Goal: Transaction & Acquisition: Purchase product/service

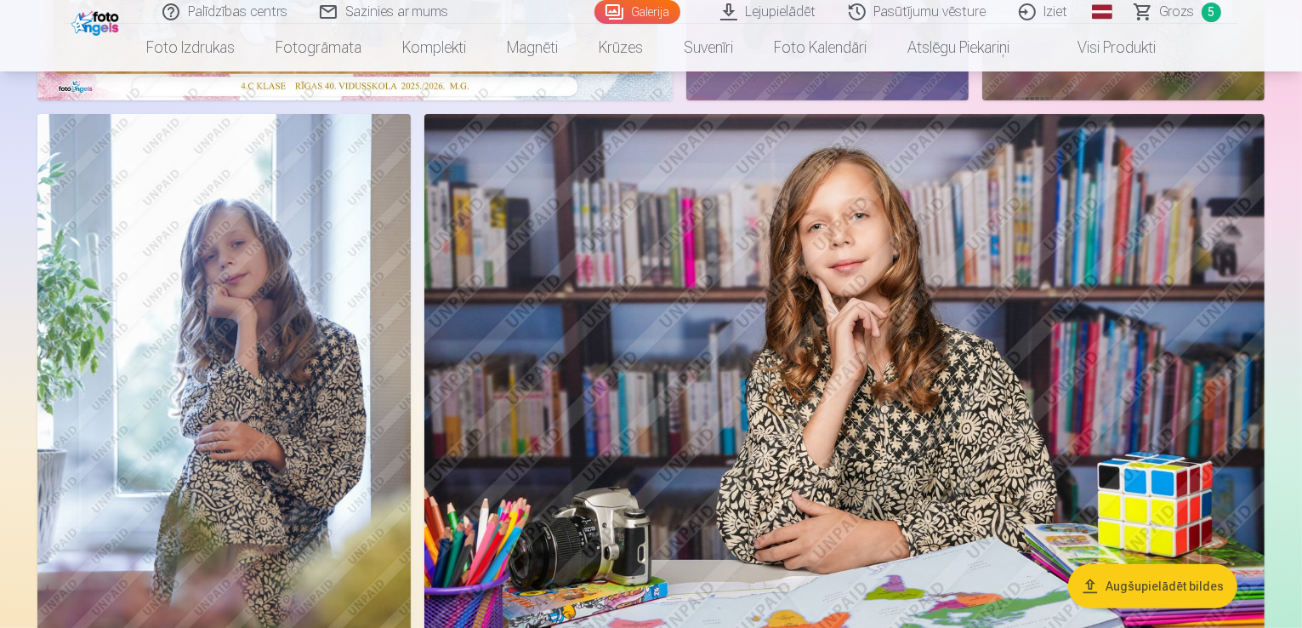
scroll to position [170, 0]
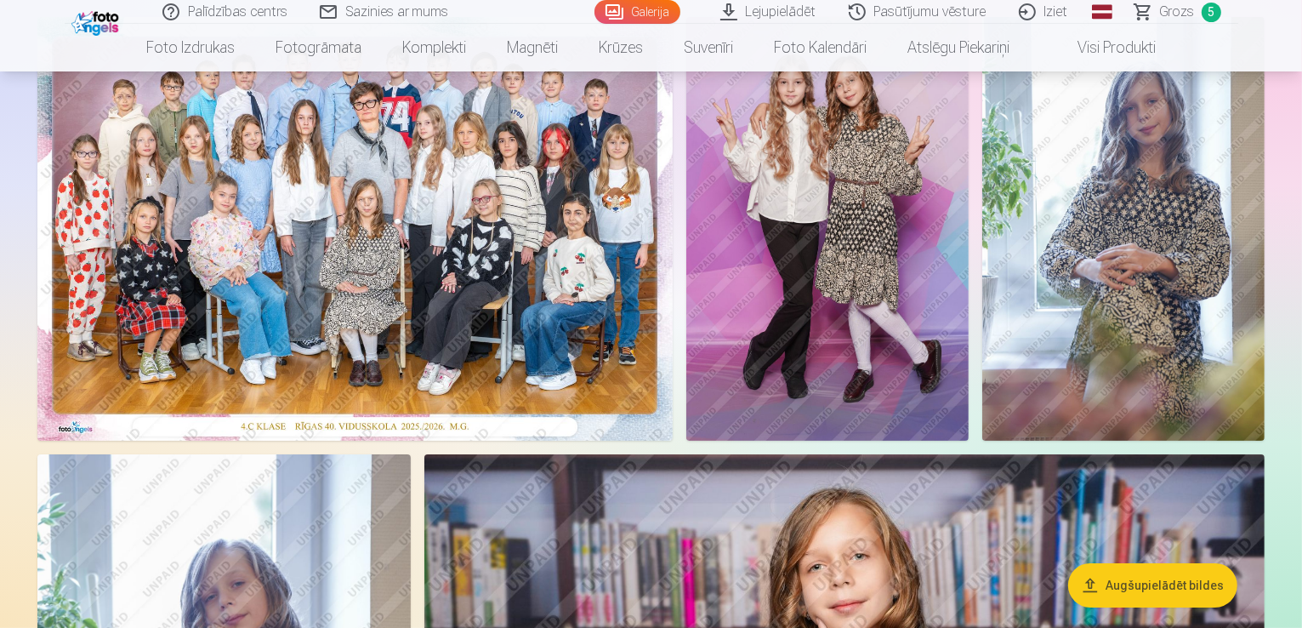
click at [1190, 18] on span "Grozs" at bounding box center [1177, 12] width 35 height 20
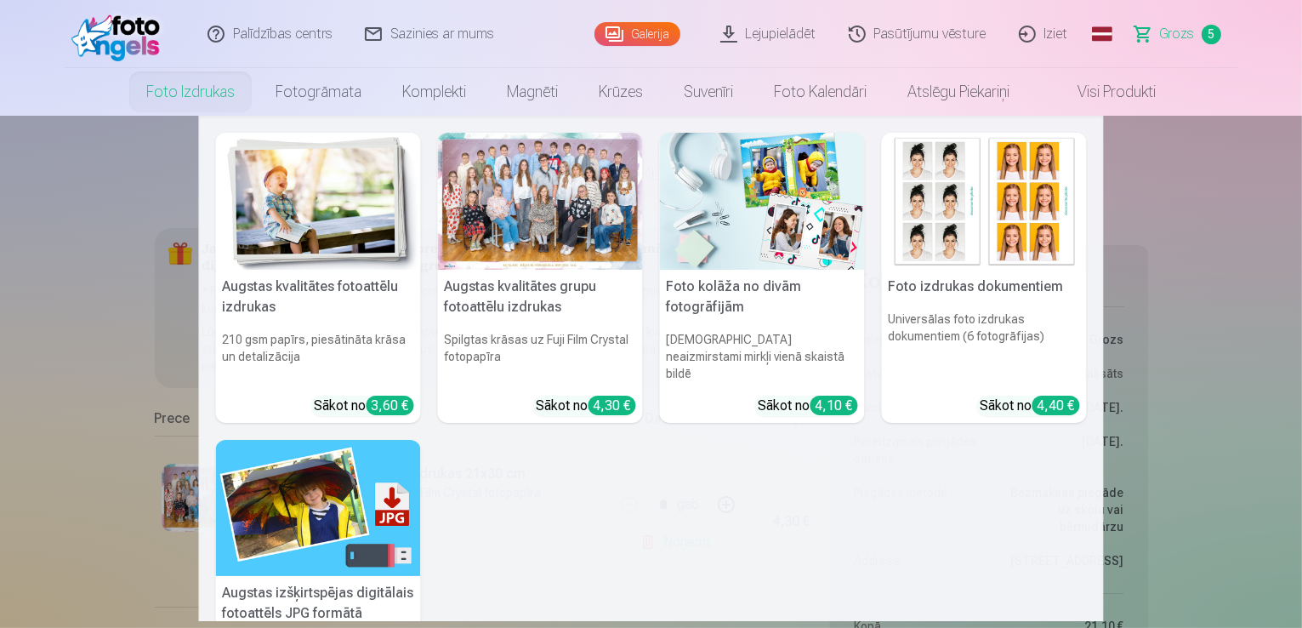
click at [187, 87] on link "Foto izdrukas" at bounding box center [190, 92] width 129 height 48
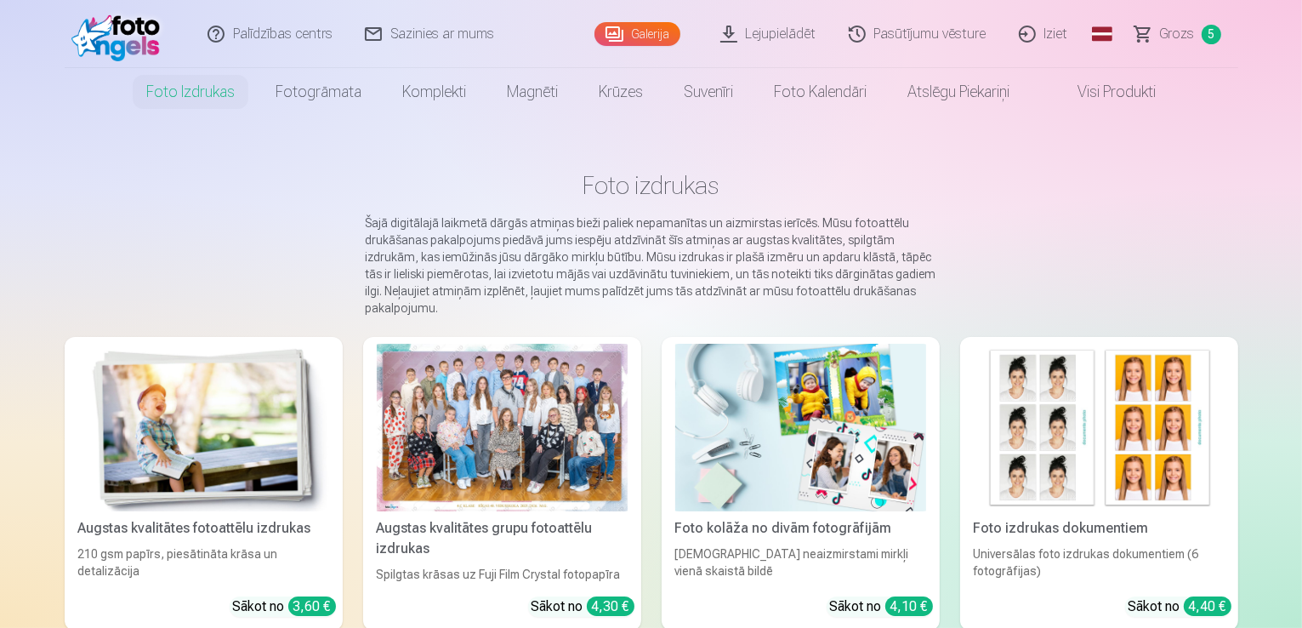
click at [235, 463] on img at bounding box center [203, 428] width 251 height 168
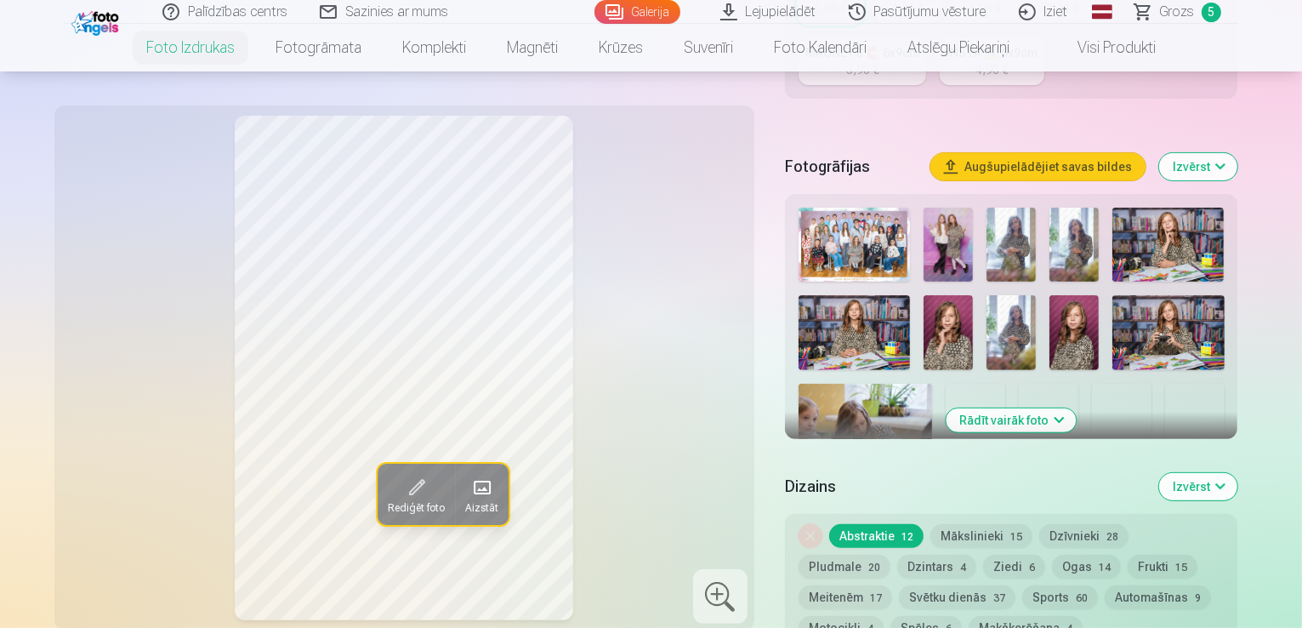
scroll to position [510, 0]
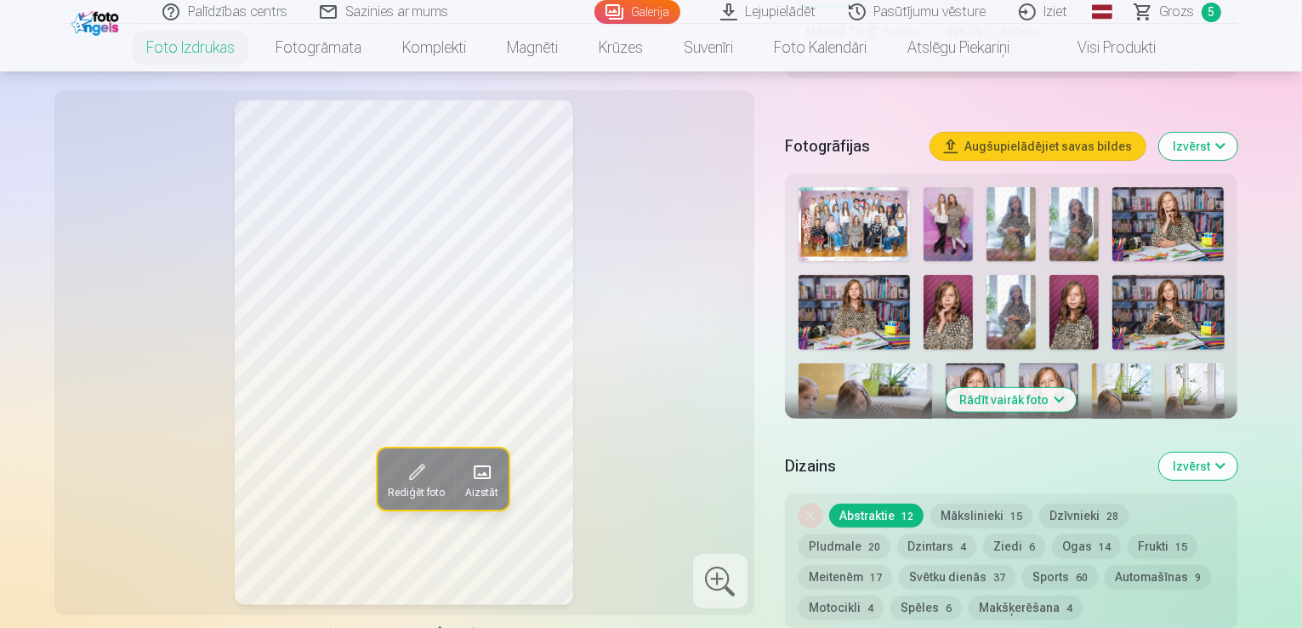
click at [1224, 191] on img at bounding box center [1168, 224] width 111 height 74
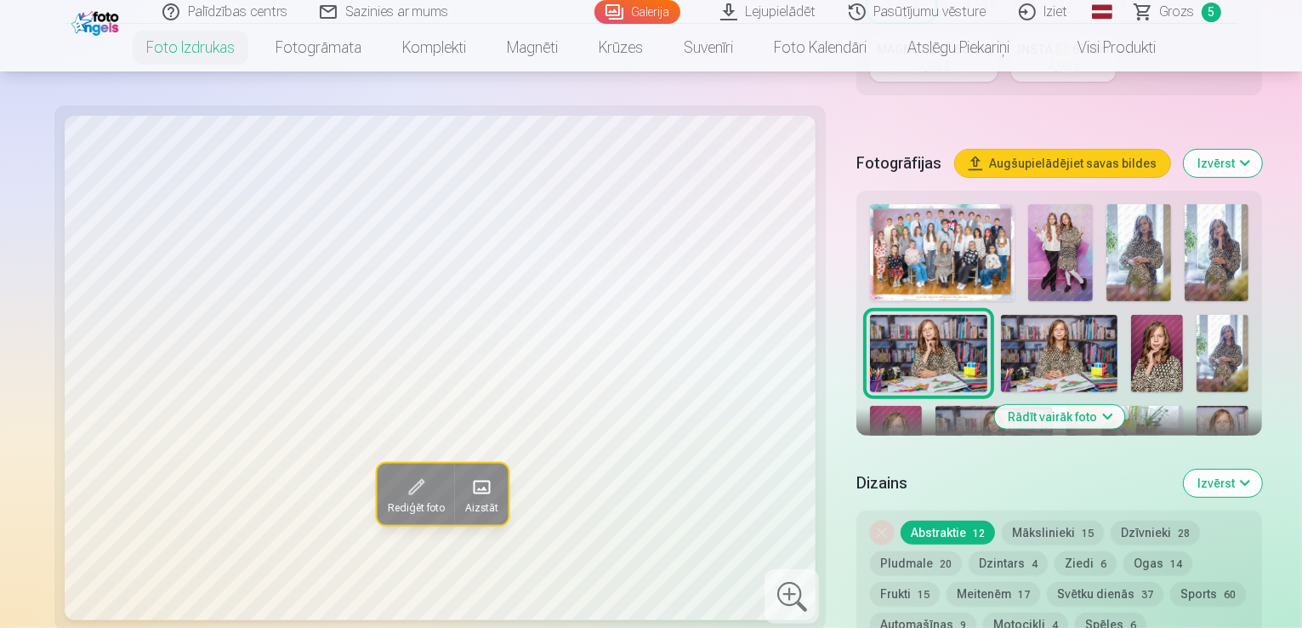
click at [1001, 315] on img at bounding box center [1059, 354] width 117 height 78
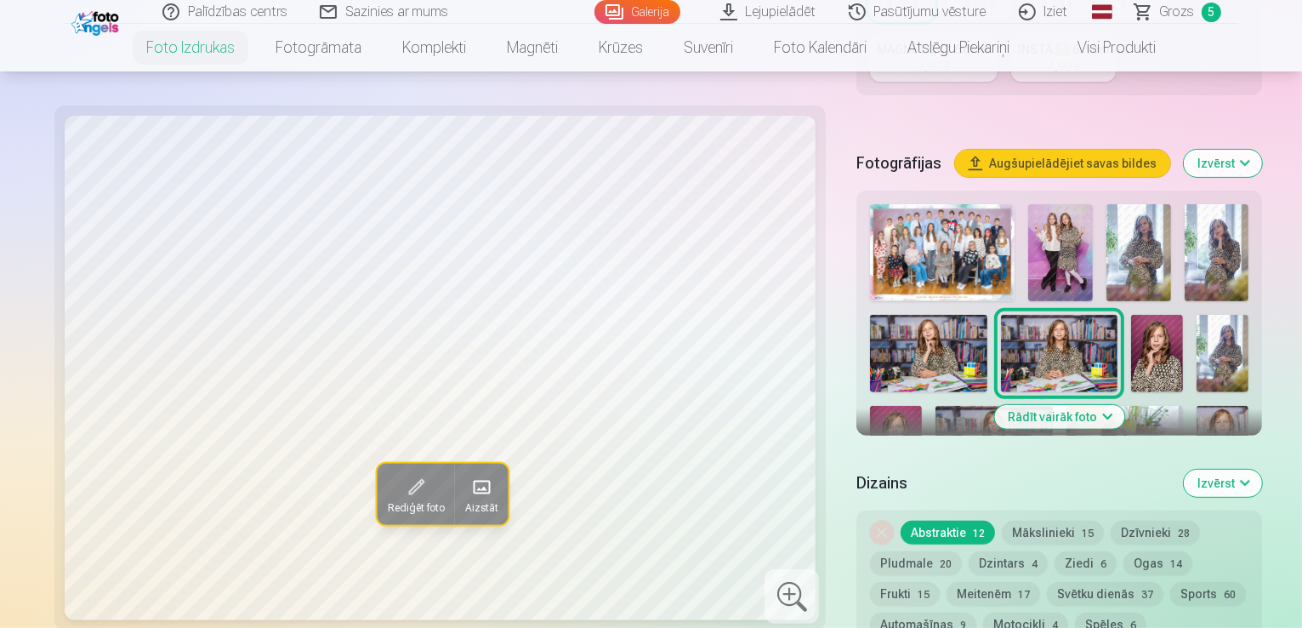
click at [1131, 315] on img at bounding box center [1157, 354] width 52 height 78
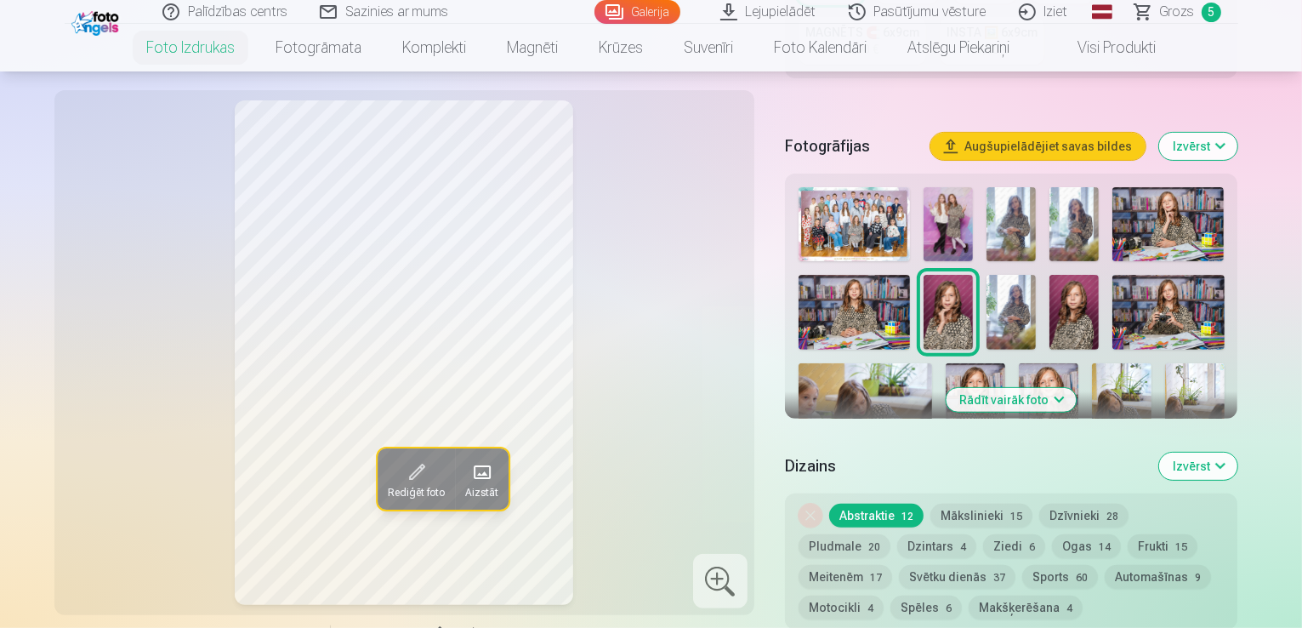
click at [1036, 293] on img at bounding box center [1011, 312] width 49 height 74
click at [1099, 287] on img at bounding box center [1074, 312] width 49 height 74
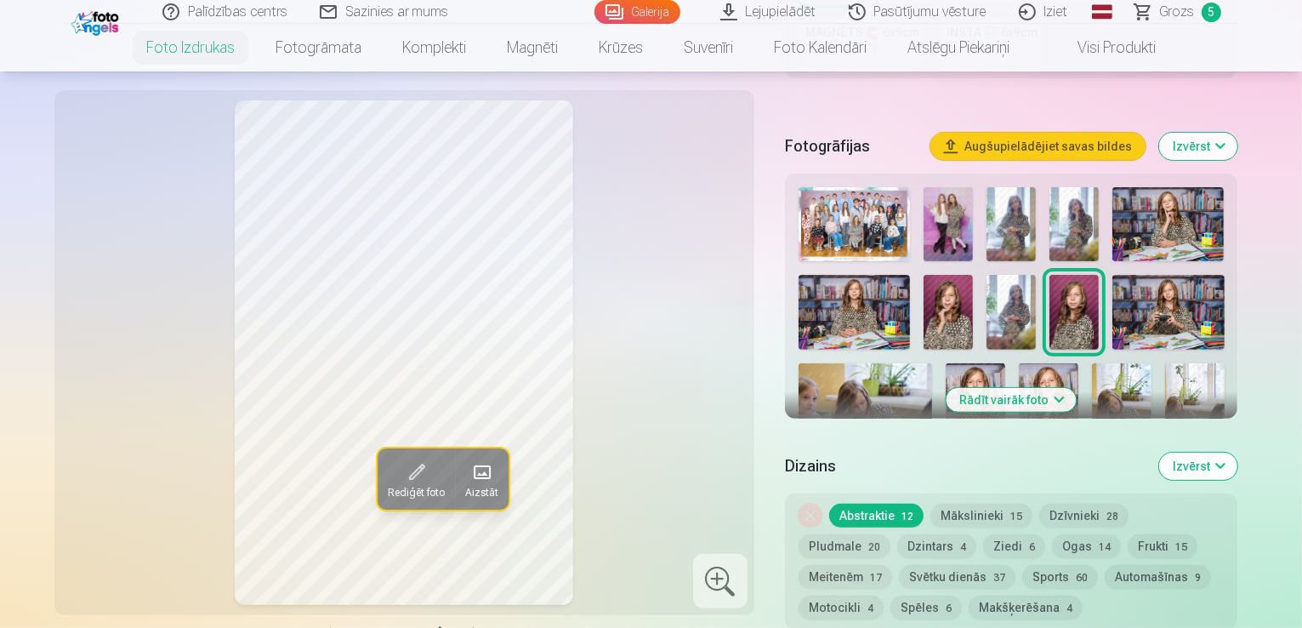
click at [1224, 291] on img at bounding box center [1168, 312] width 111 height 74
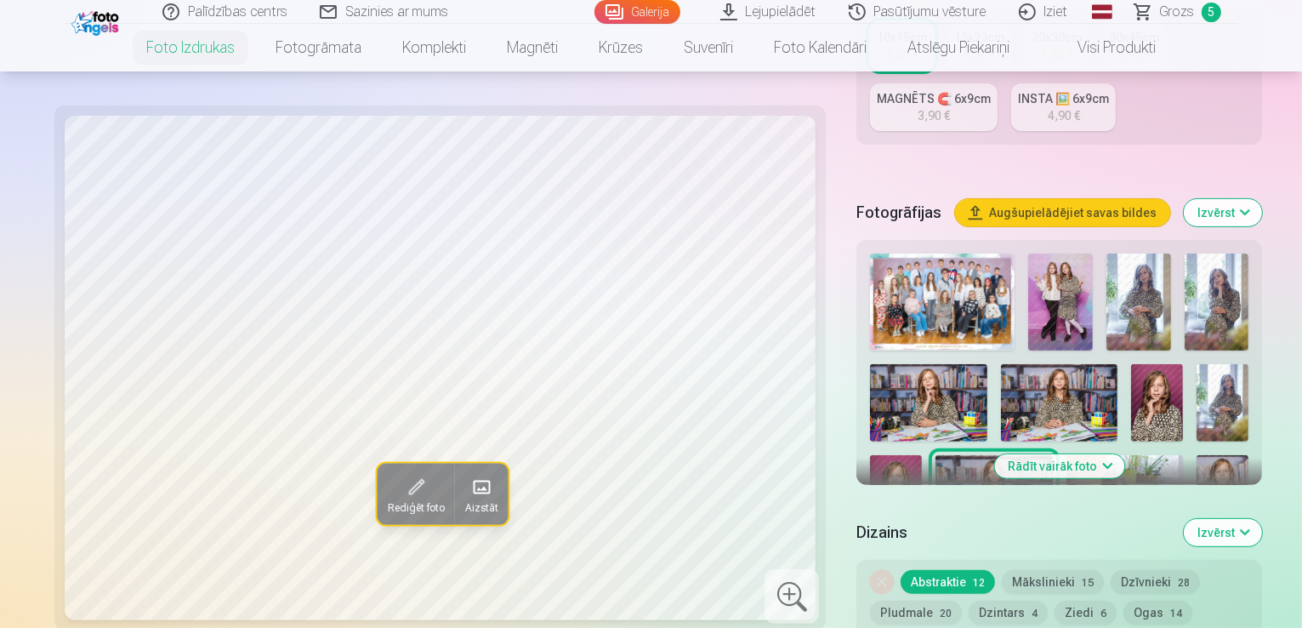
scroll to position [425, 0]
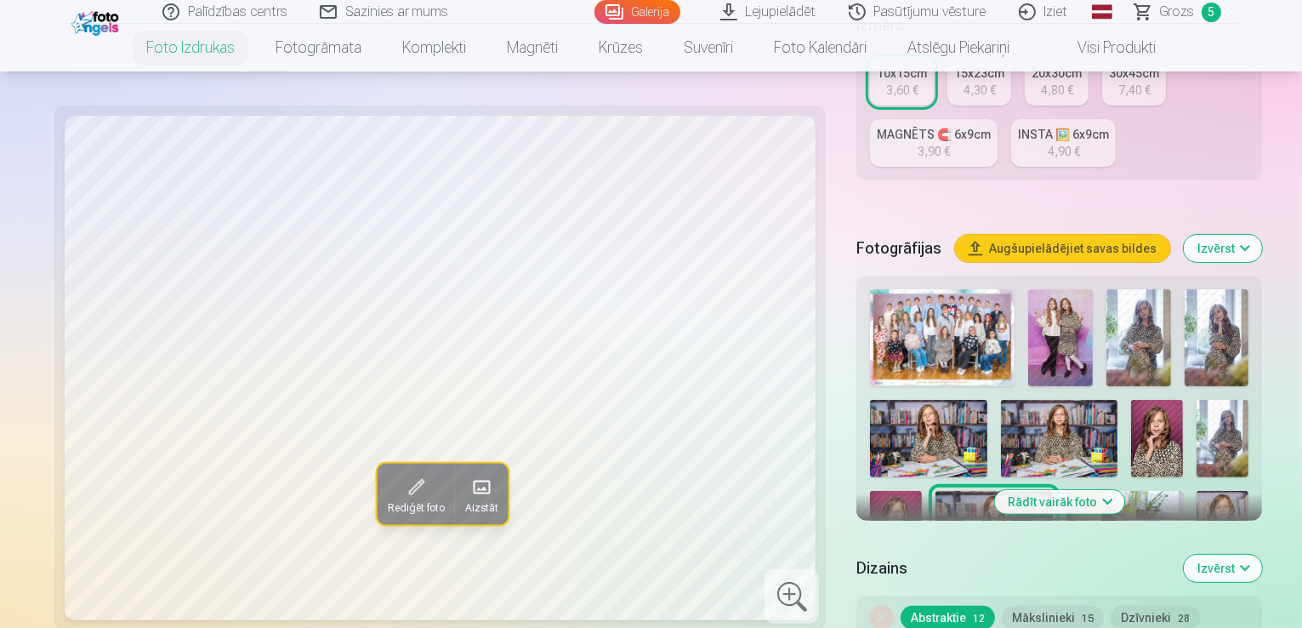
click at [1062, 490] on button "Rādīt vairāk foto" at bounding box center [1059, 502] width 130 height 24
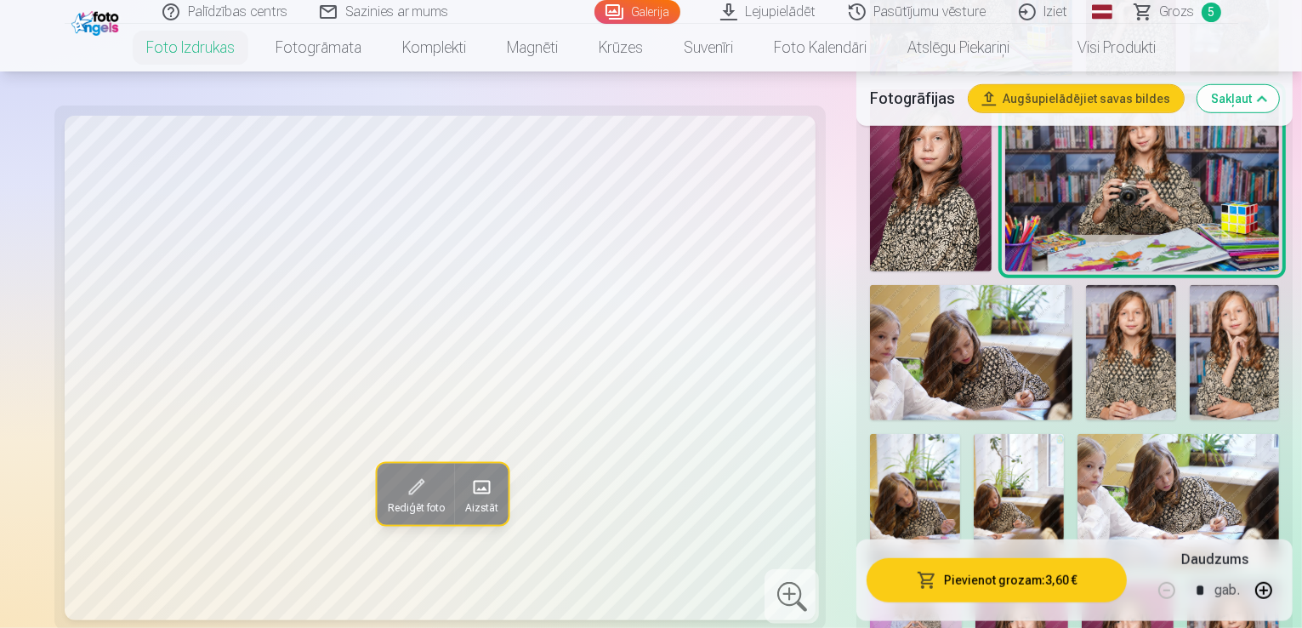
scroll to position [1106, 0]
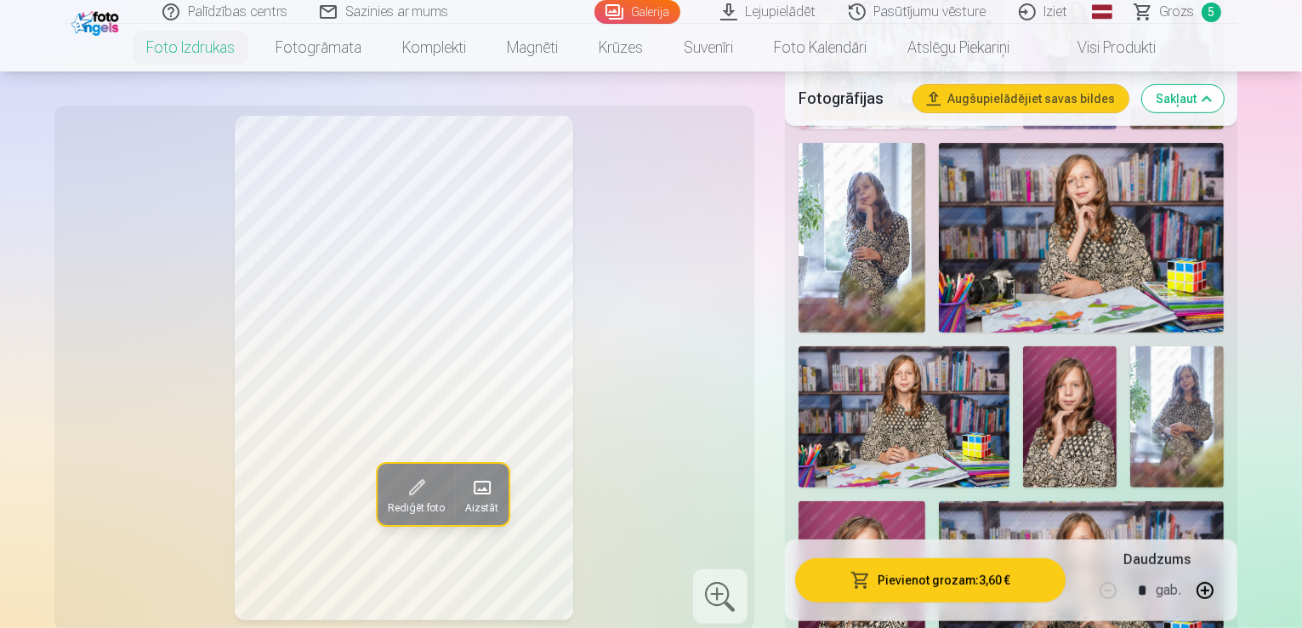
scroll to position [510, 0]
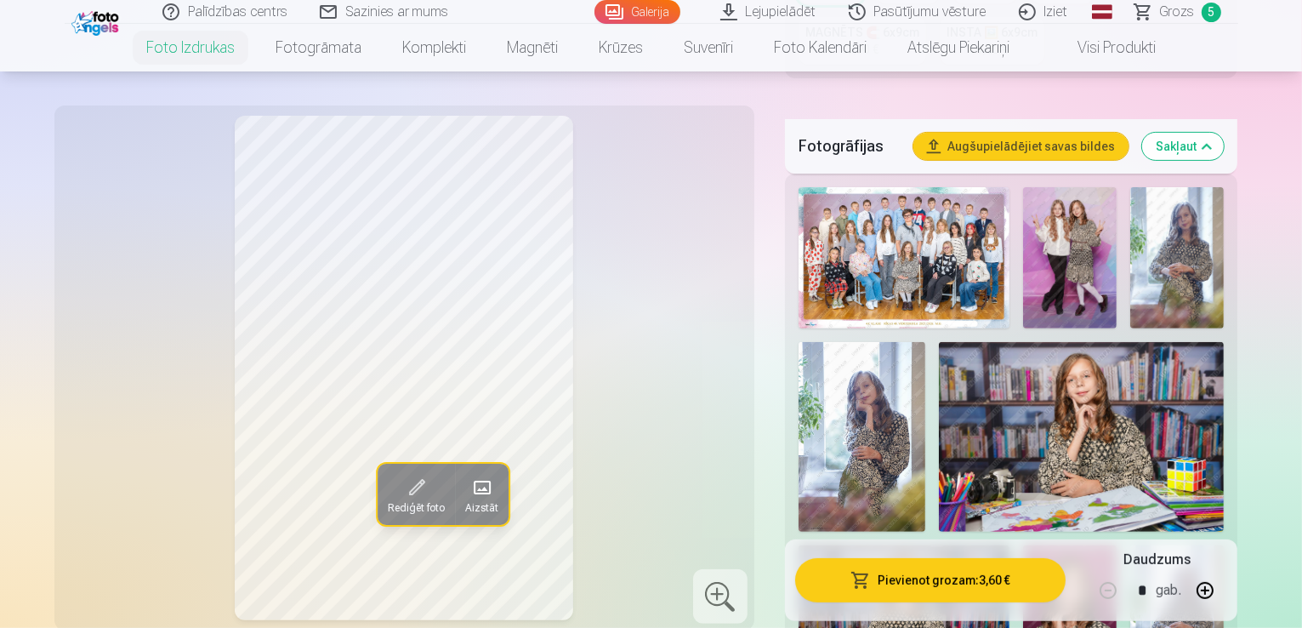
click at [926, 342] on img at bounding box center [862, 437] width 127 height 191
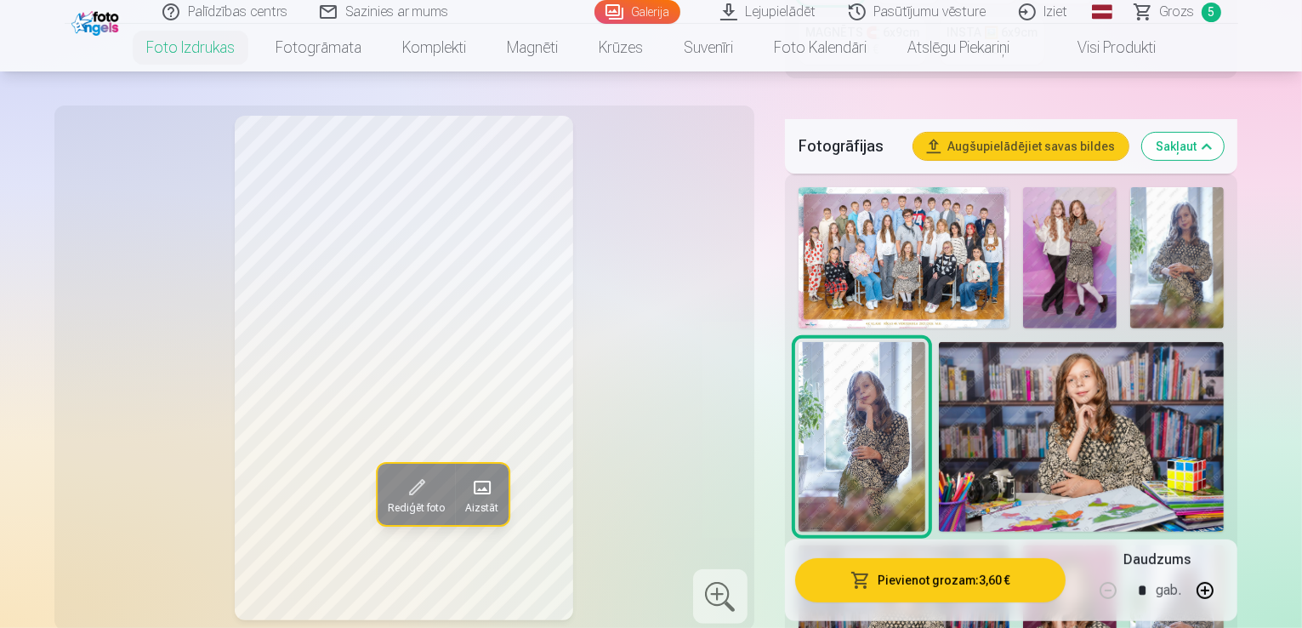
click at [1167, 214] on img at bounding box center [1178, 257] width 94 height 141
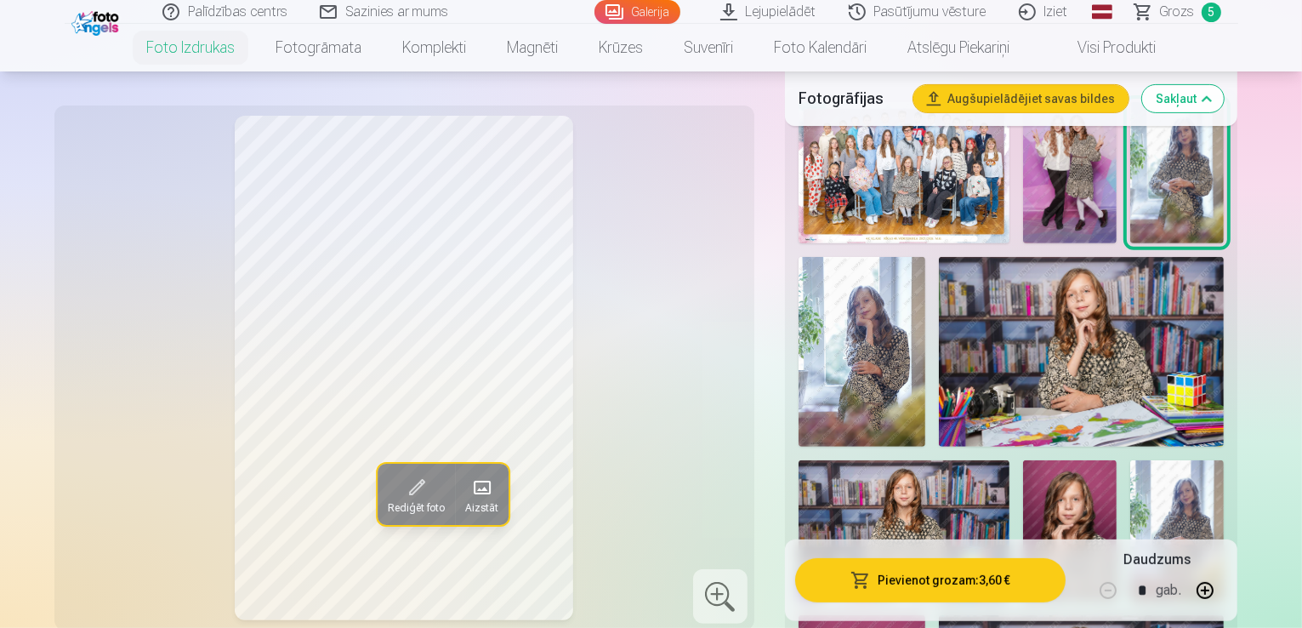
scroll to position [681, 0]
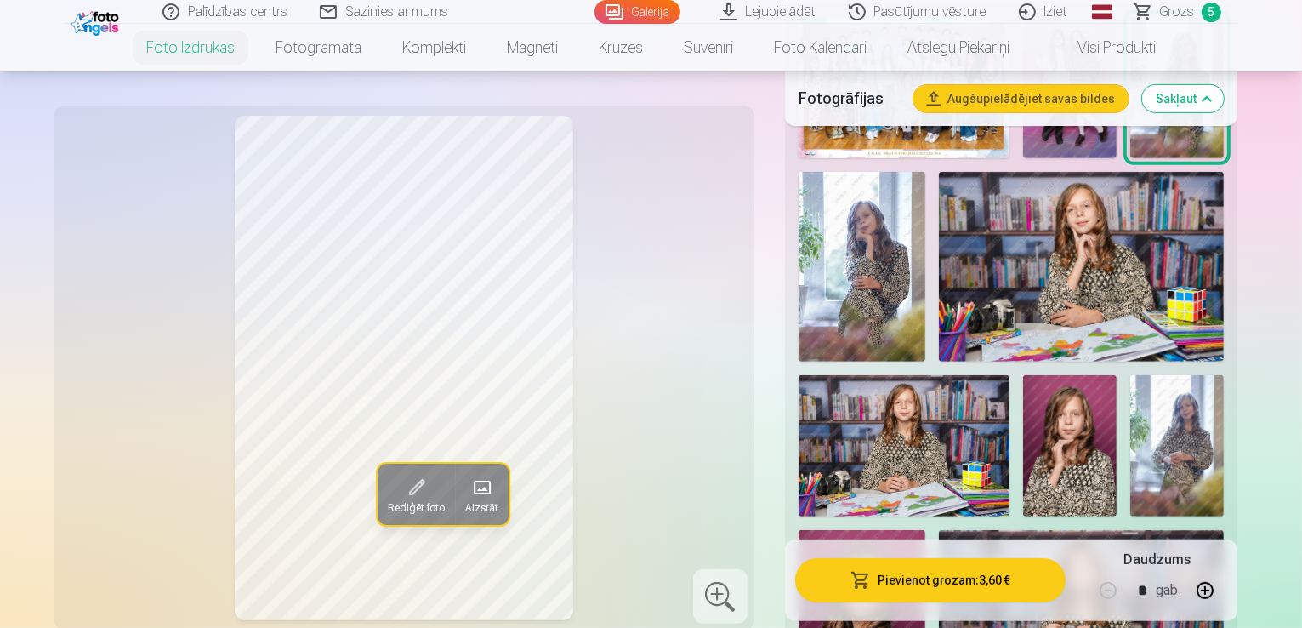
click at [926, 530] on img at bounding box center [862, 625] width 127 height 191
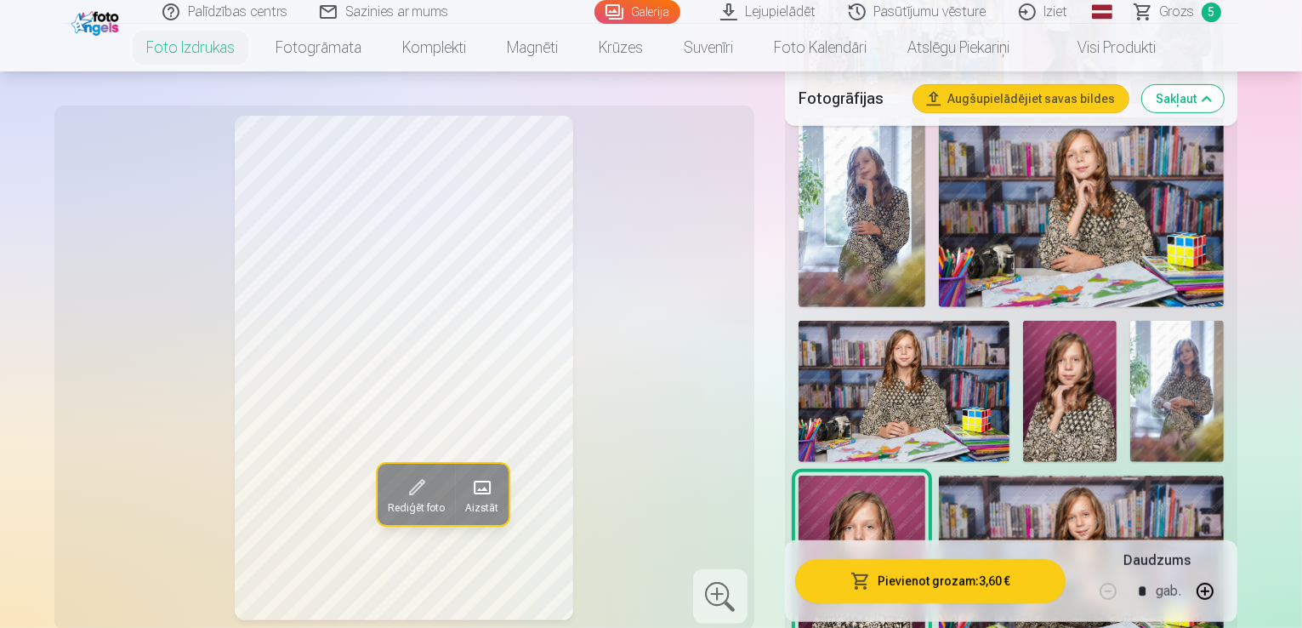
scroll to position [851, 0]
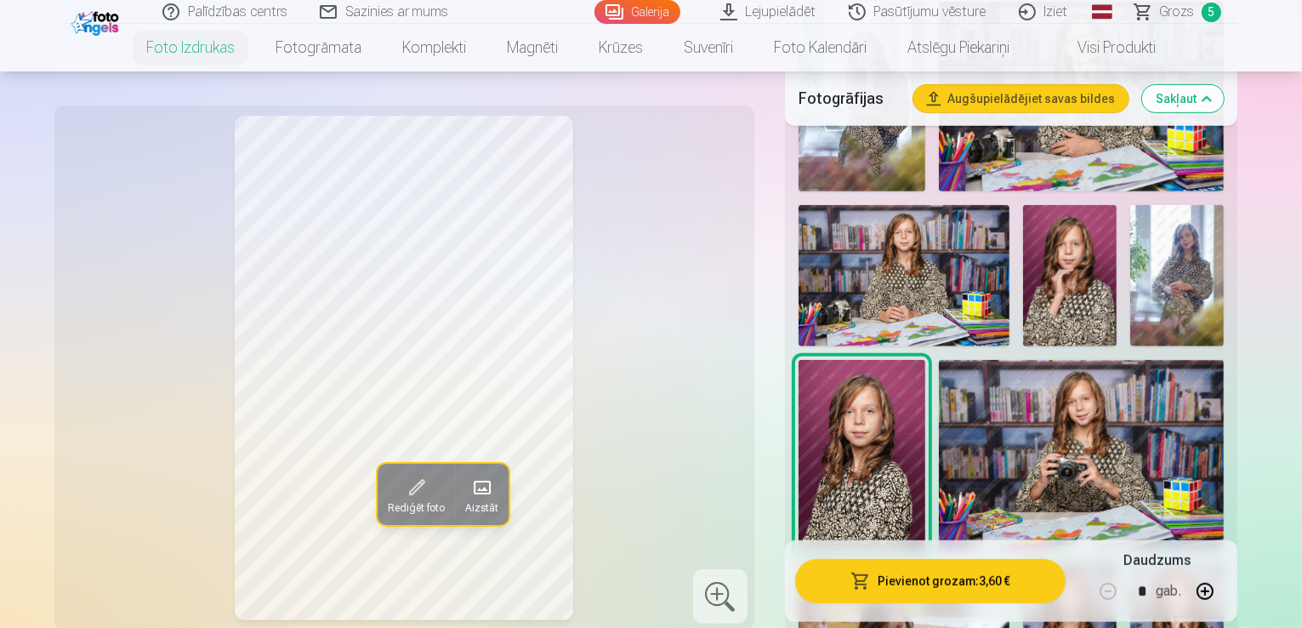
click at [1088, 564] on img at bounding box center [1070, 634] width 94 height 140
click at [1185, 564] on img at bounding box center [1178, 634] width 94 height 140
click at [1232, 317] on div at bounding box center [1012, 579] width 440 height 1479
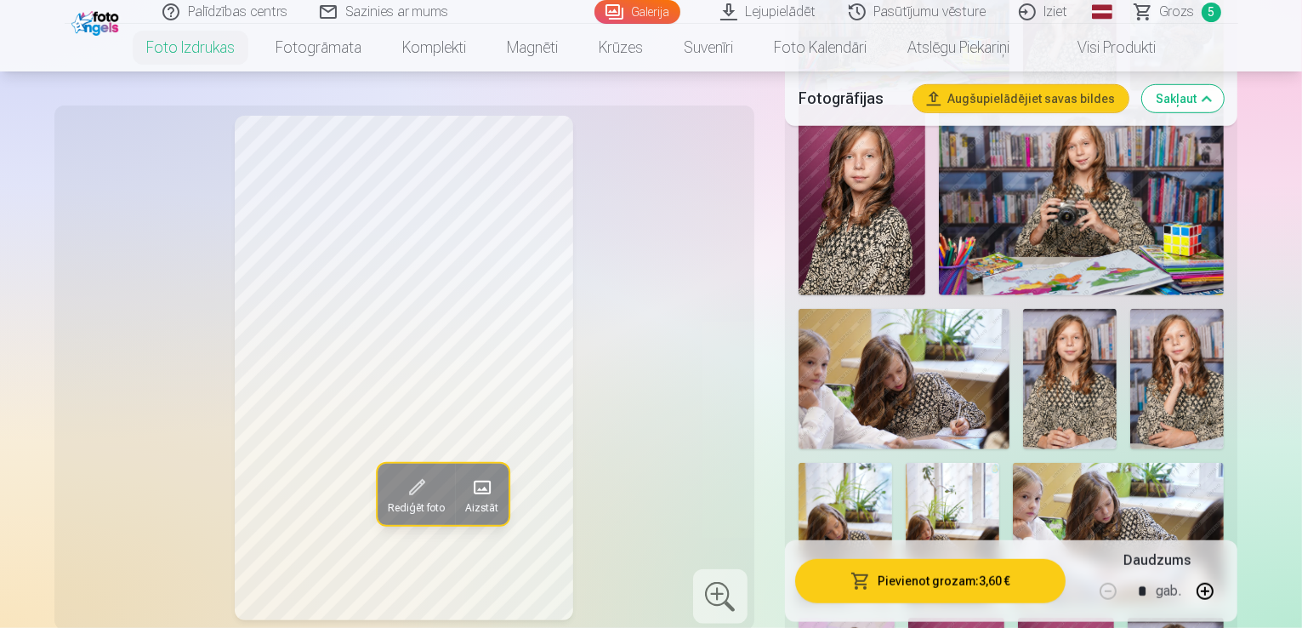
click at [1187, 18] on span "Grozs" at bounding box center [1177, 12] width 35 height 20
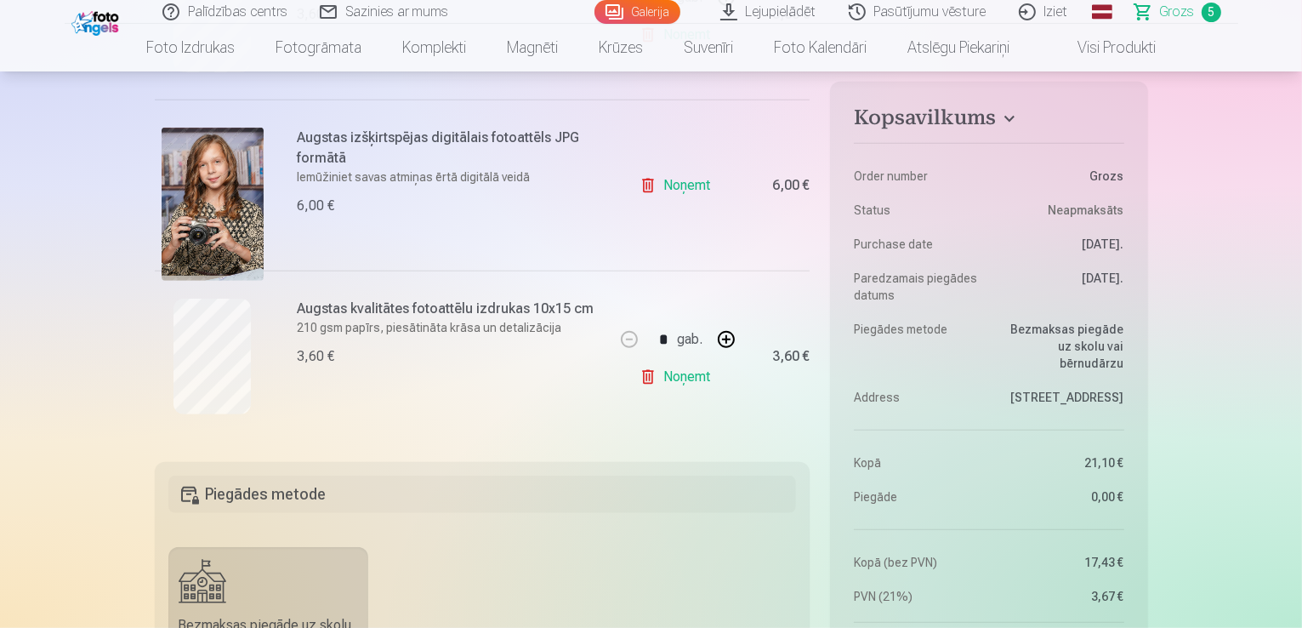
scroll to position [851, 0]
